Goal: Communication & Community: Answer question/provide support

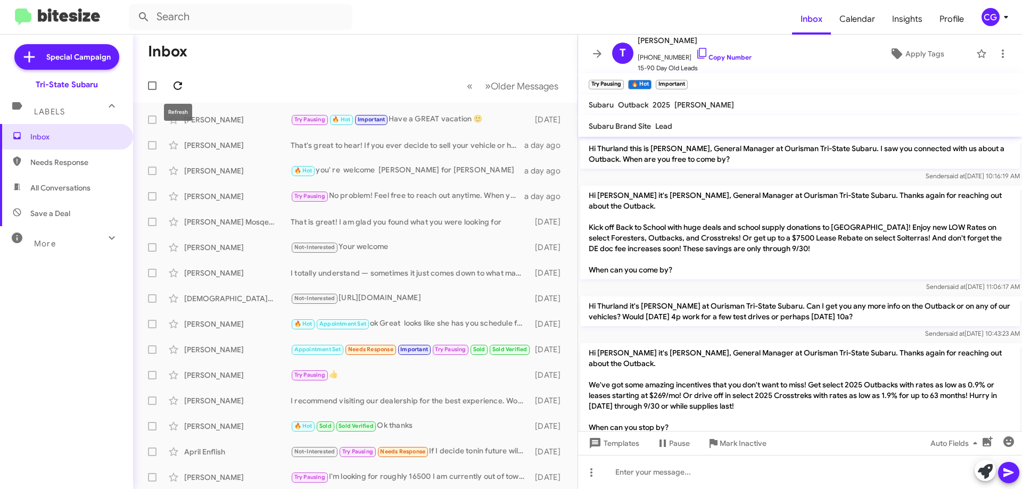
click at [179, 84] on icon at bounding box center [177, 85] width 13 height 13
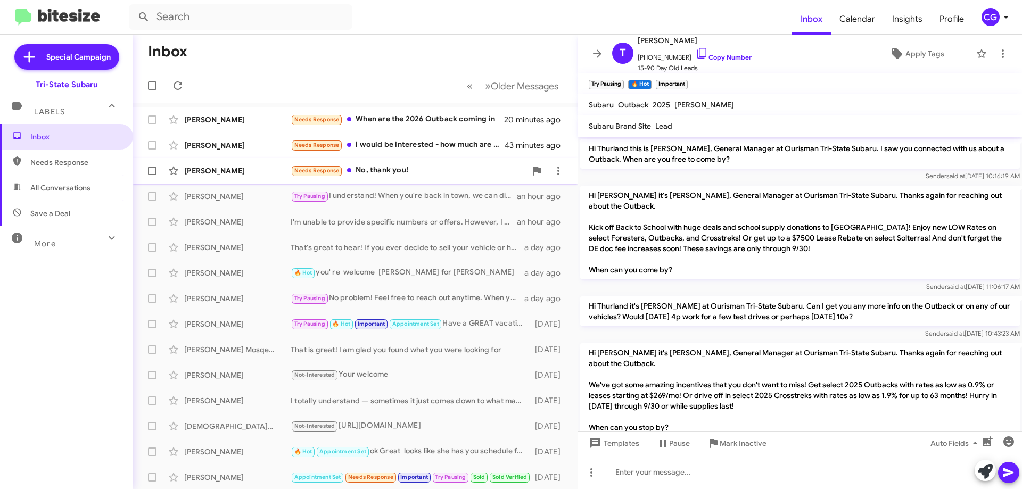
click at [408, 170] on div "Needs Response No, thank you!" at bounding box center [409, 171] width 236 height 12
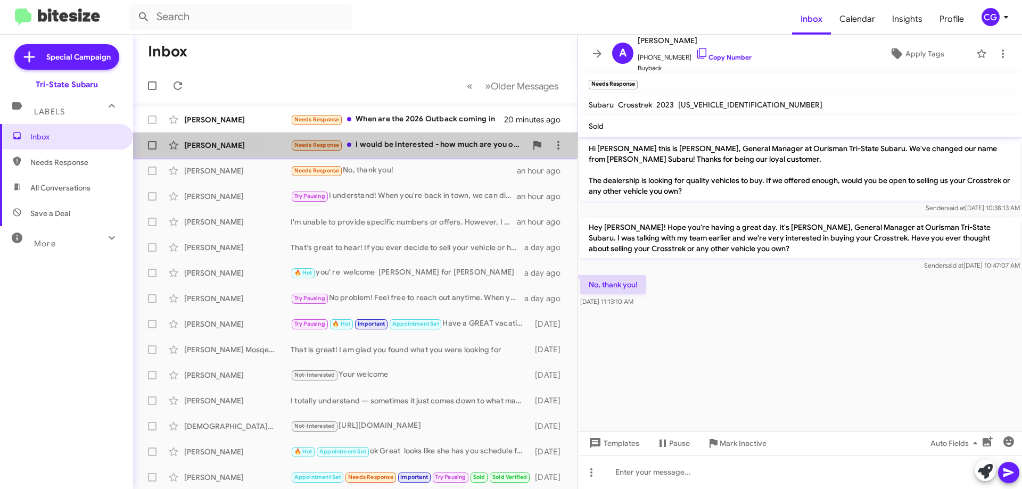
click at [421, 152] on div "Patrick Fanning Needs Response i would be interested - how much are you offerin…" at bounding box center [355, 145] width 427 height 21
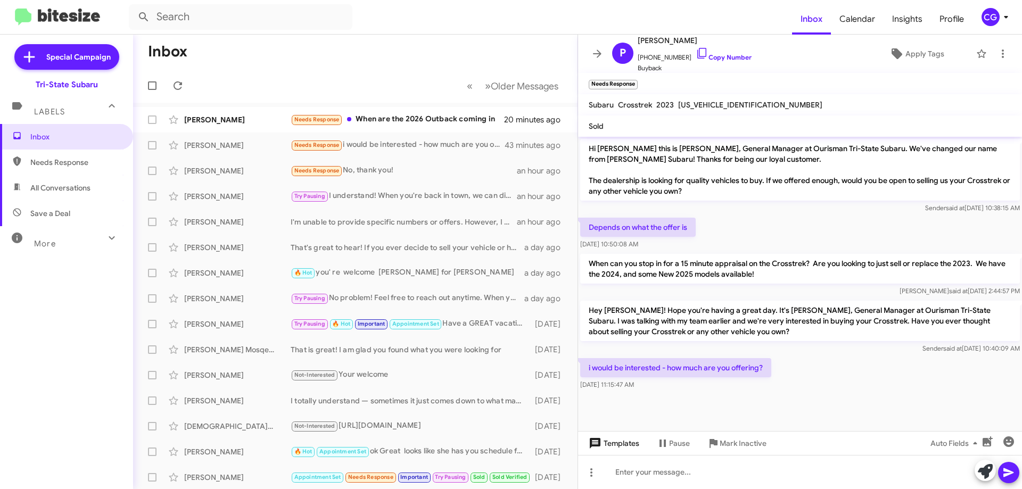
click at [623, 447] on span "Templates" at bounding box center [613, 443] width 53 height 19
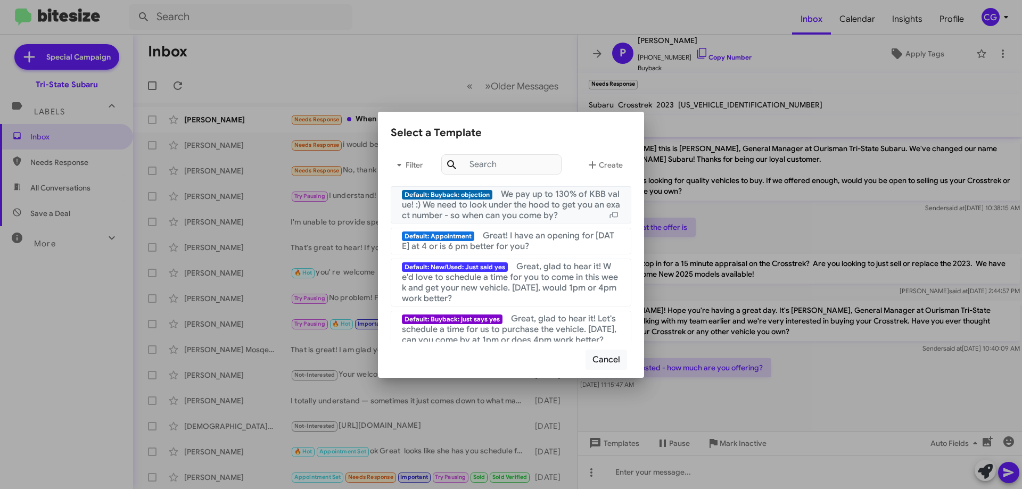
click at [551, 205] on span "We pay up to 130% of KBB value! :) We need to look under the hood to get you an…" at bounding box center [511, 205] width 218 height 32
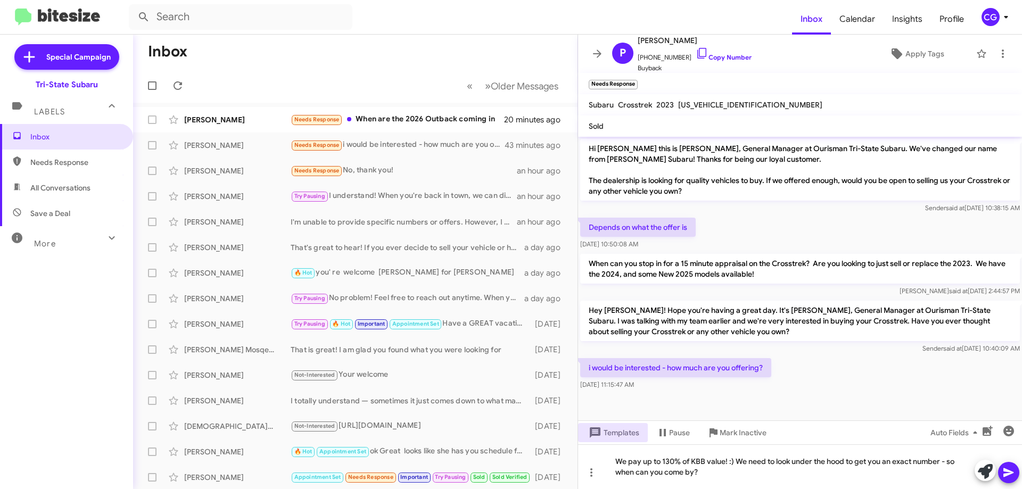
click at [1011, 478] on icon at bounding box center [1008, 472] width 13 height 13
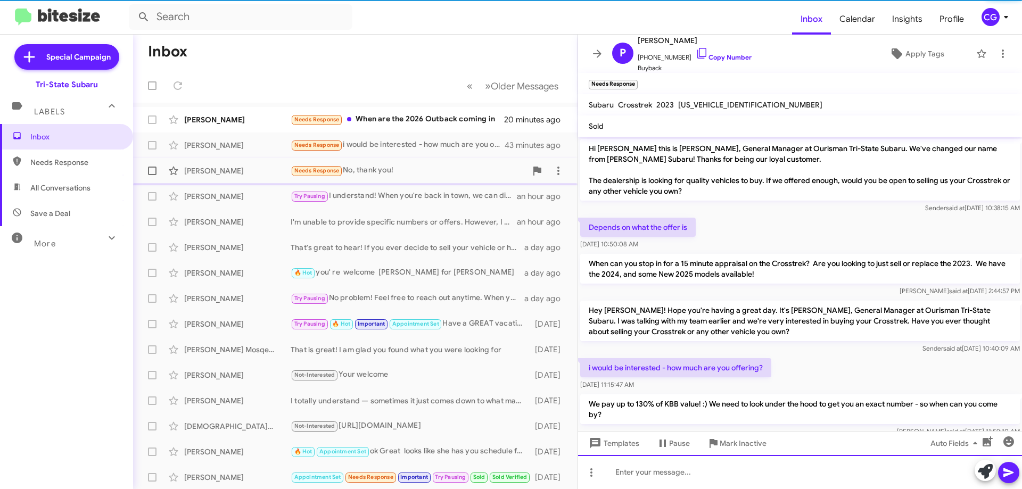
scroll to position [24, 0]
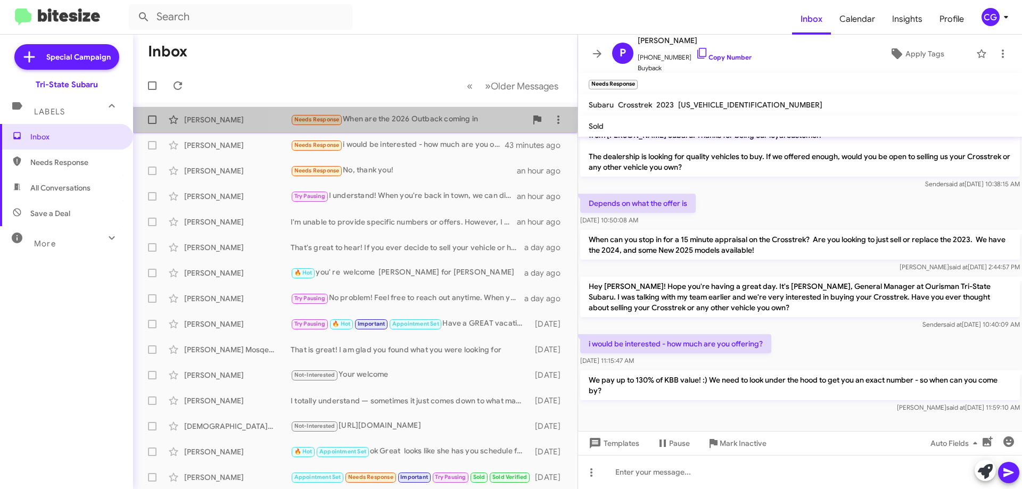
click at [419, 118] on div "Needs Response When are the 2026 Outback coming in" at bounding box center [409, 119] width 236 height 12
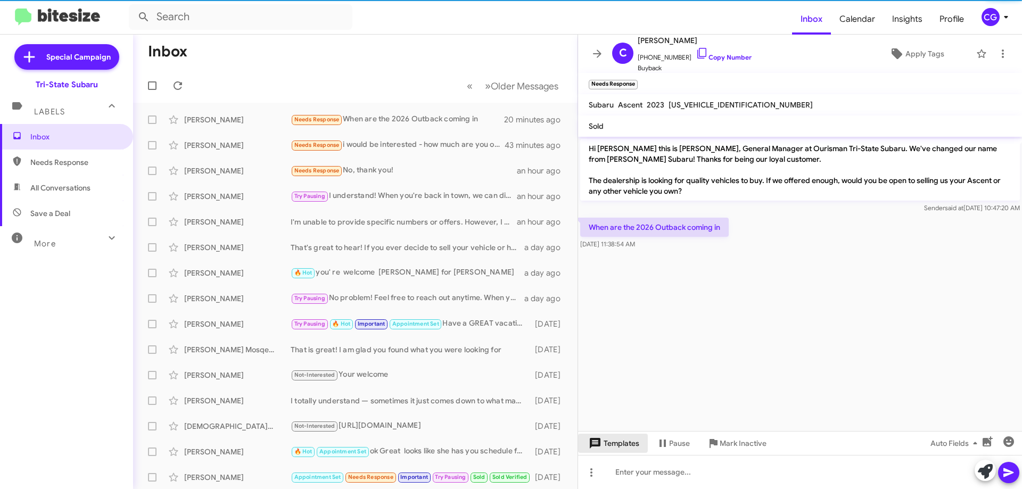
click at [611, 440] on span "Templates" at bounding box center [613, 443] width 53 height 19
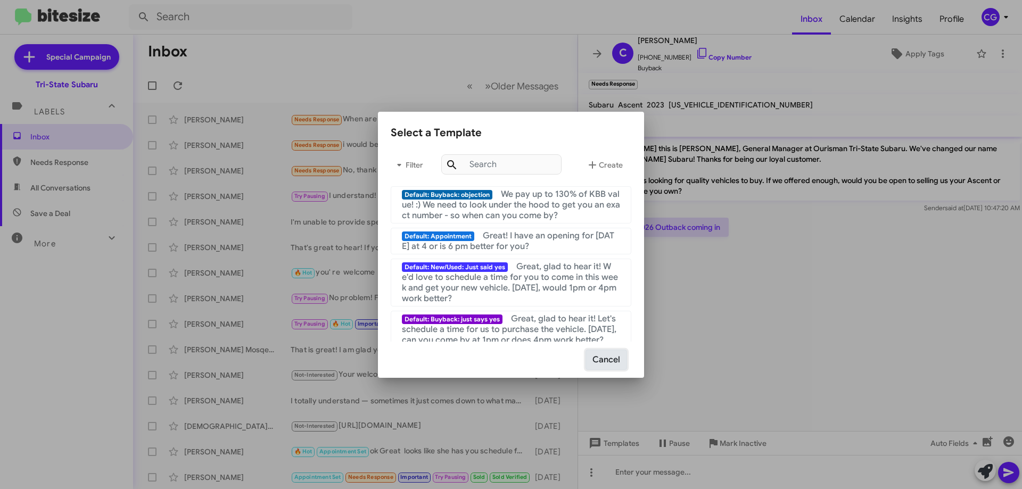
click at [609, 360] on button "Cancel" at bounding box center [607, 360] width 42 height 20
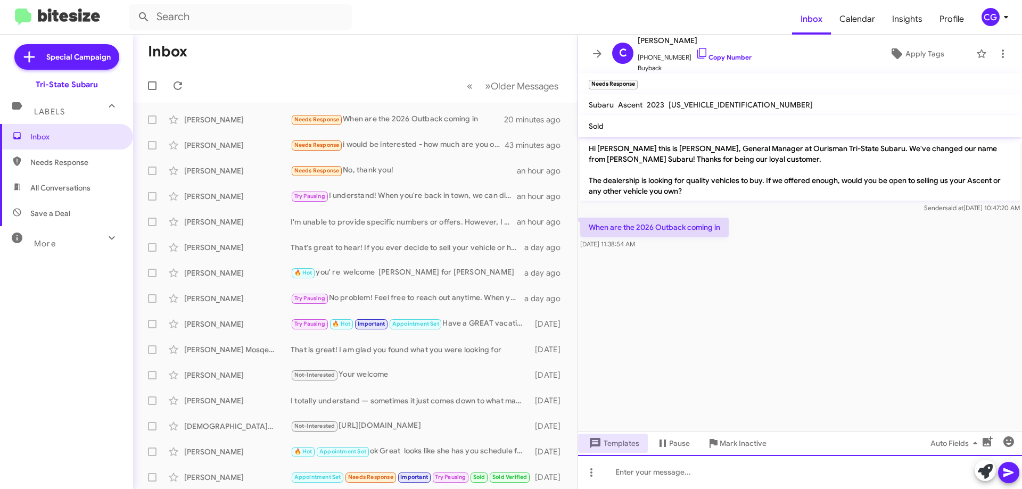
click at [668, 479] on div at bounding box center [800, 472] width 444 height 34
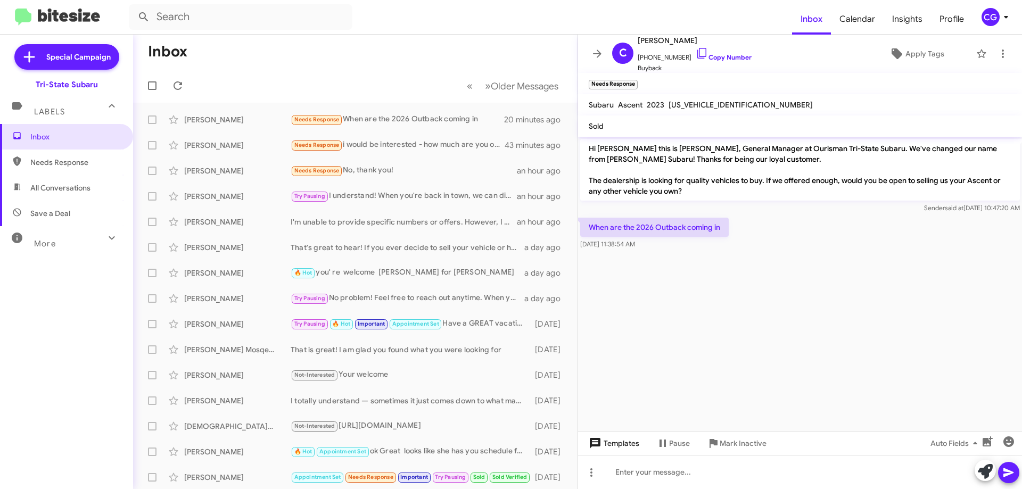
click at [634, 442] on span "Templates" at bounding box center [613, 443] width 53 height 19
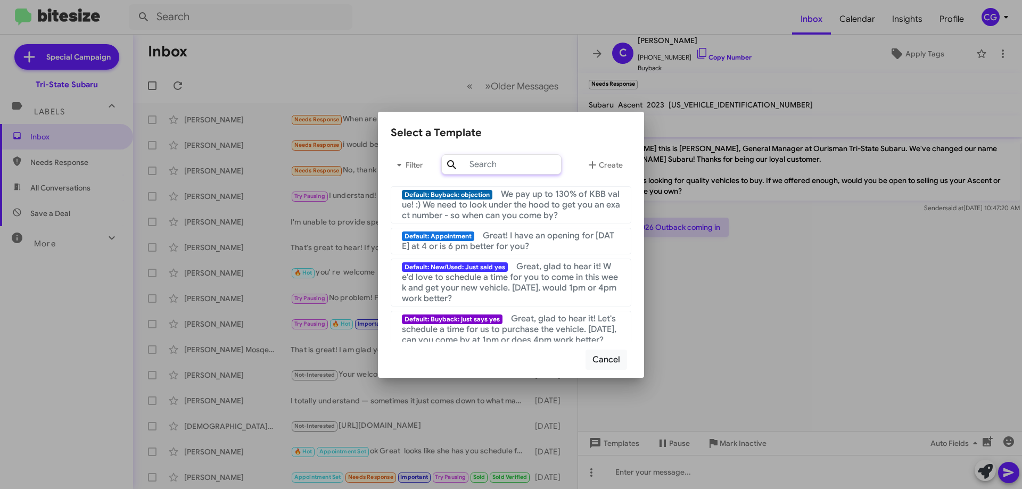
click at [498, 164] on input "text" at bounding box center [501, 164] width 120 height 20
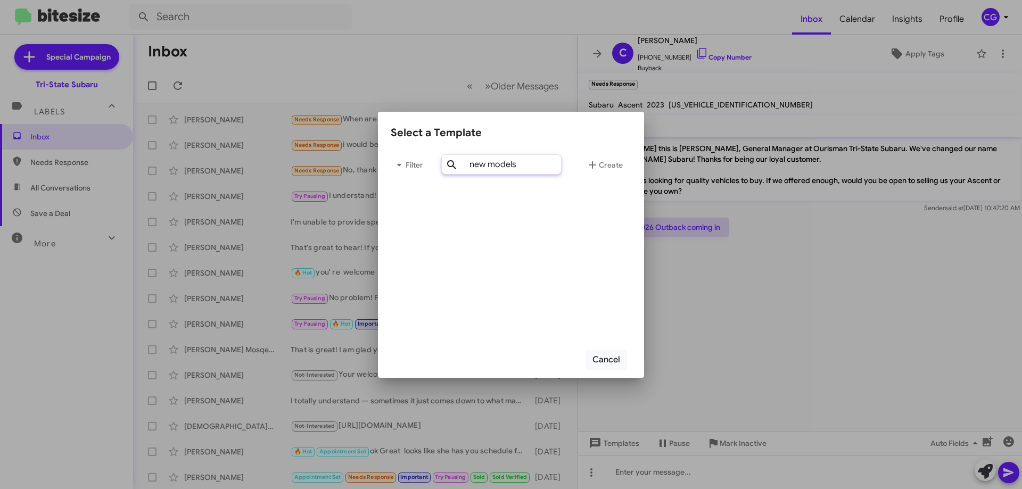
type input "new models"
click at [420, 169] on span "Filter" at bounding box center [408, 164] width 34 height 19
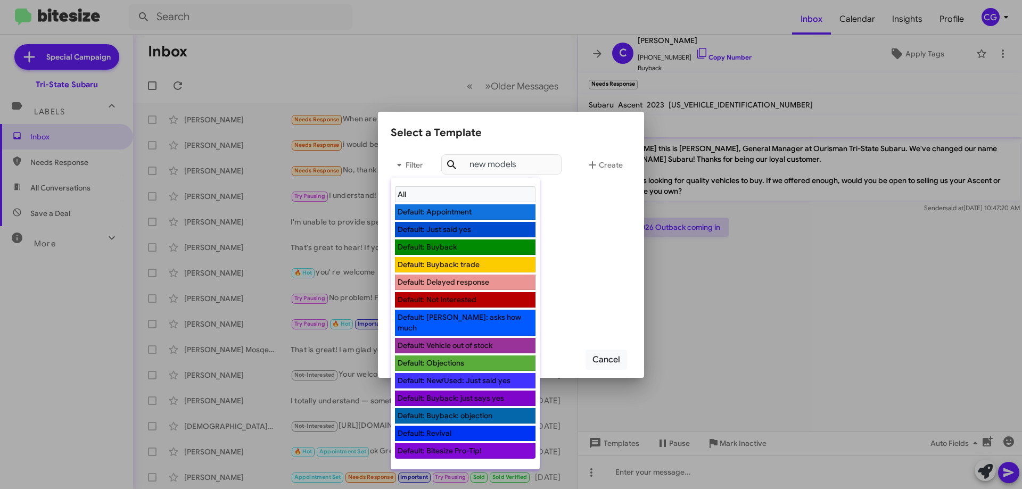
drag, startPoint x: 557, startPoint y: 201, endPoint x: 532, endPoint y: 170, distance: 40.1
click at [557, 201] on div at bounding box center [511, 244] width 1022 height 489
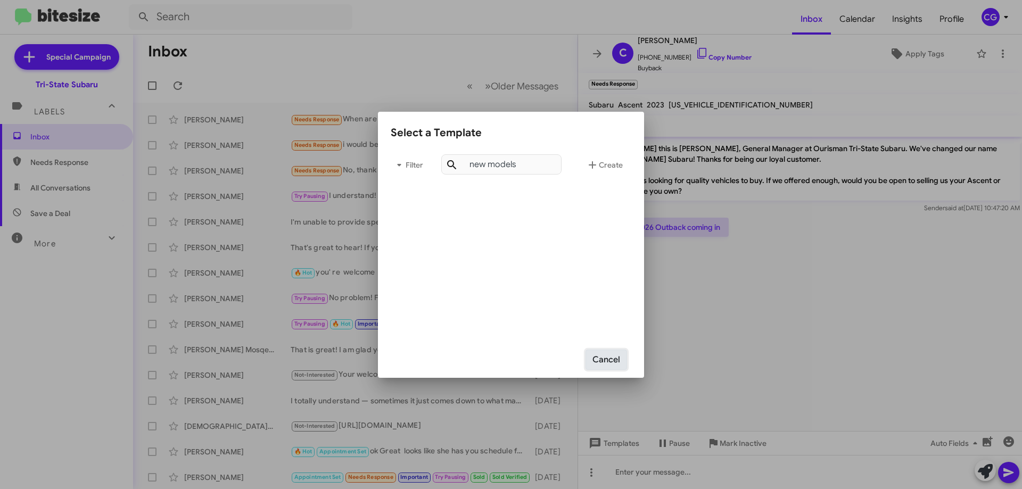
click at [614, 364] on button "Cancel" at bounding box center [607, 360] width 42 height 20
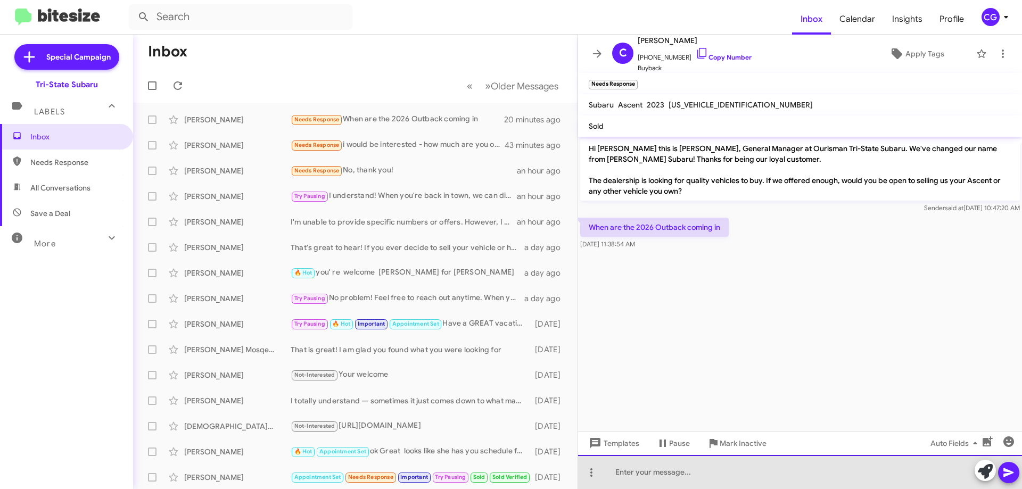
click at [672, 474] on div at bounding box center [800, 472] width 444 height 34
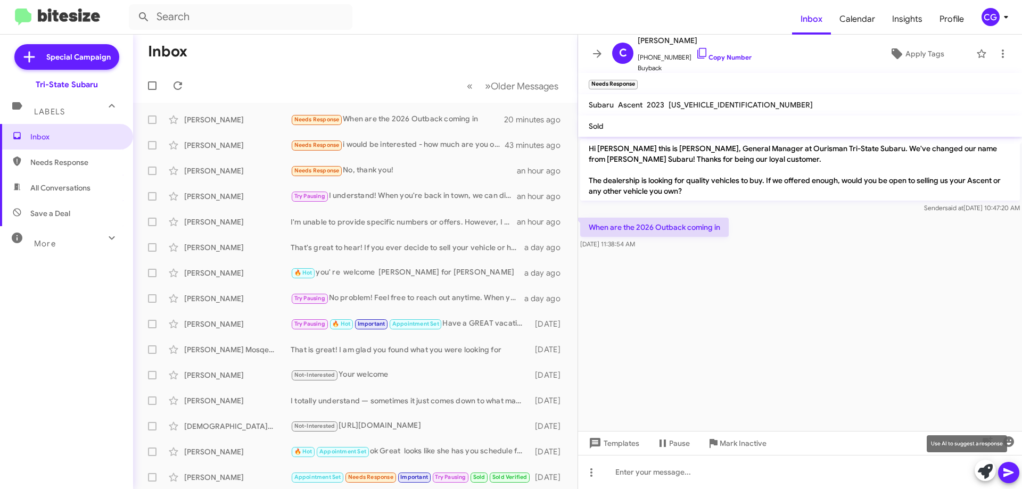
click at [981, 472] on icon at bounding box center [985, 471] width 15 height 15
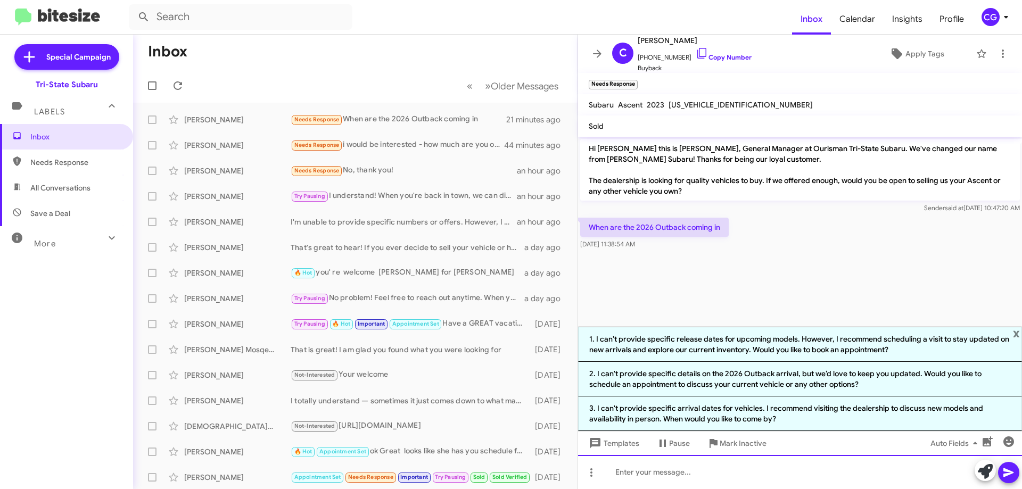
click at [701, 474] on div at bounding box center [800, 472] width 444 height 34
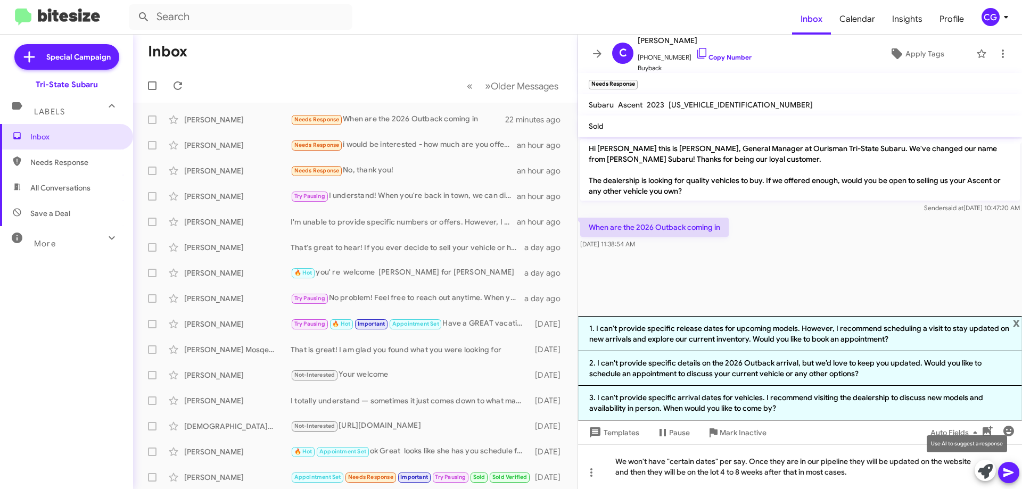
click at [982, 474] on icon at bounding box center [985, 471] width 15 height 15
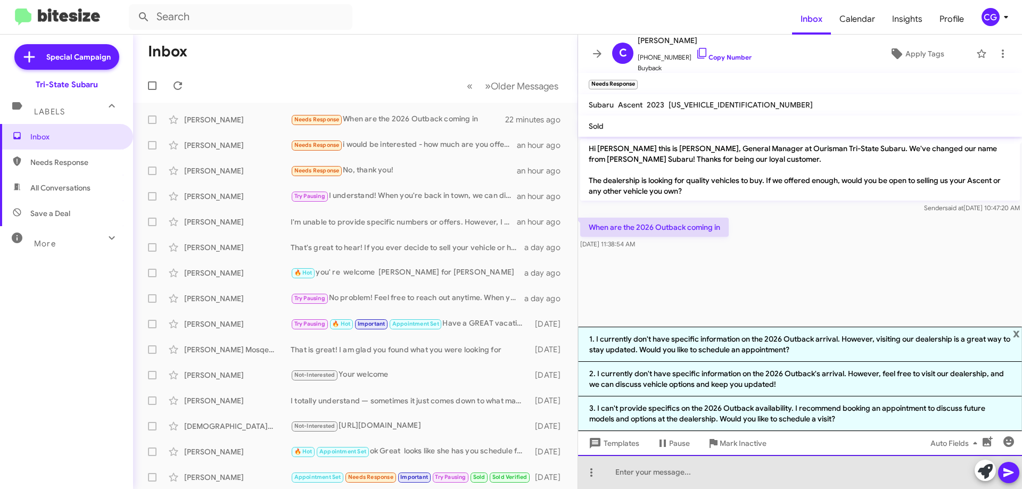
click at [663, 468] on div at bounding box center [800, 472] width 444 height 34
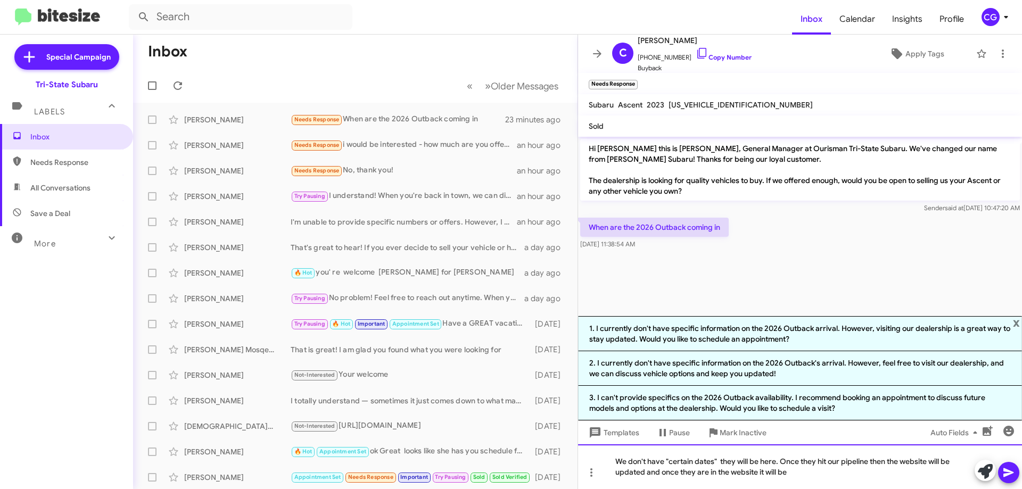
click at [805, 470] on div "We don't have "certain dates" they will be here. Once they hit our pipeline the…" at bounding box center [800, 467] width 444 height 45
